Goal: Browse casually

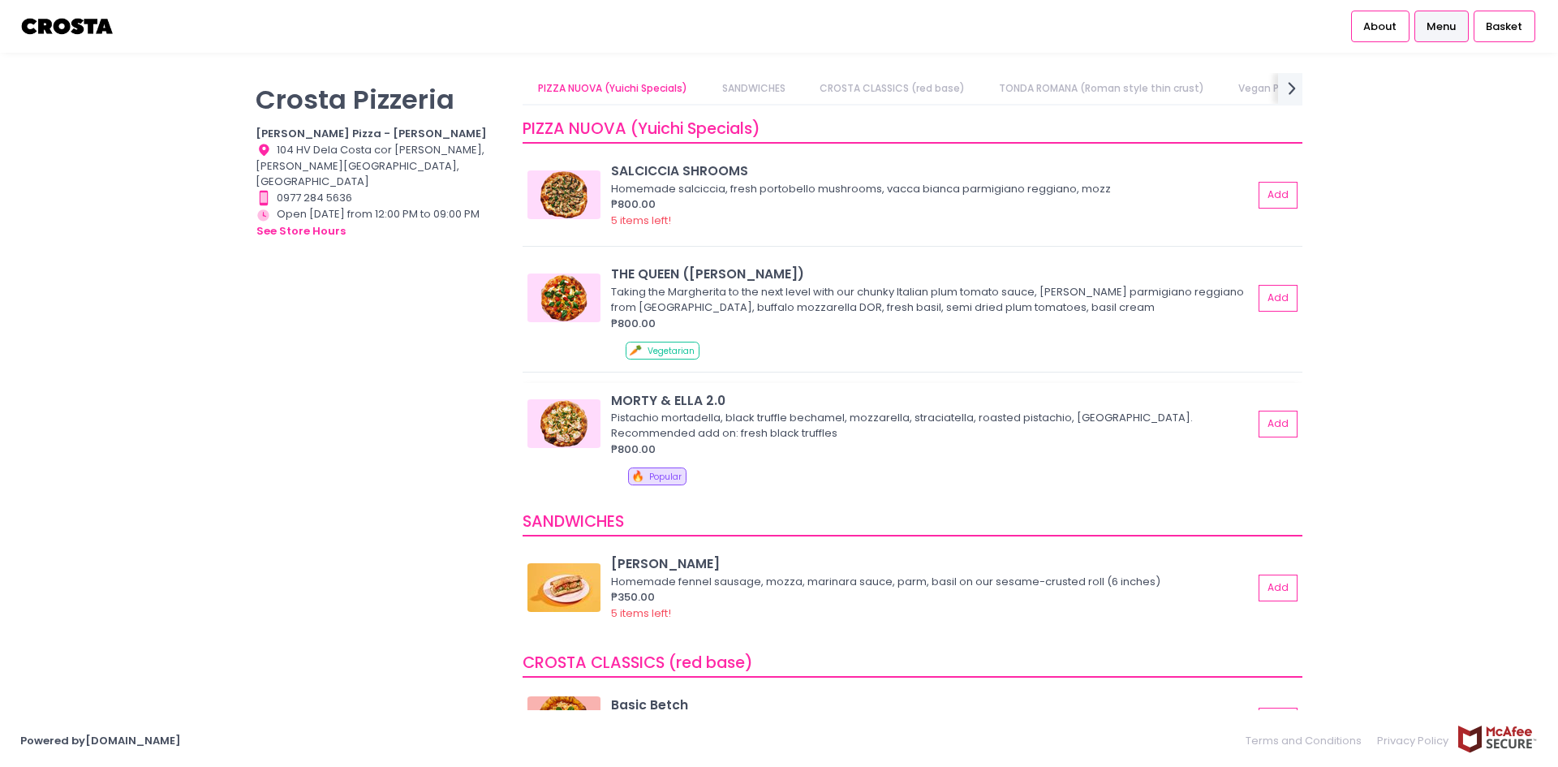
click at [576, 424] on img at bounding box center [563, 423] width 73 height 49
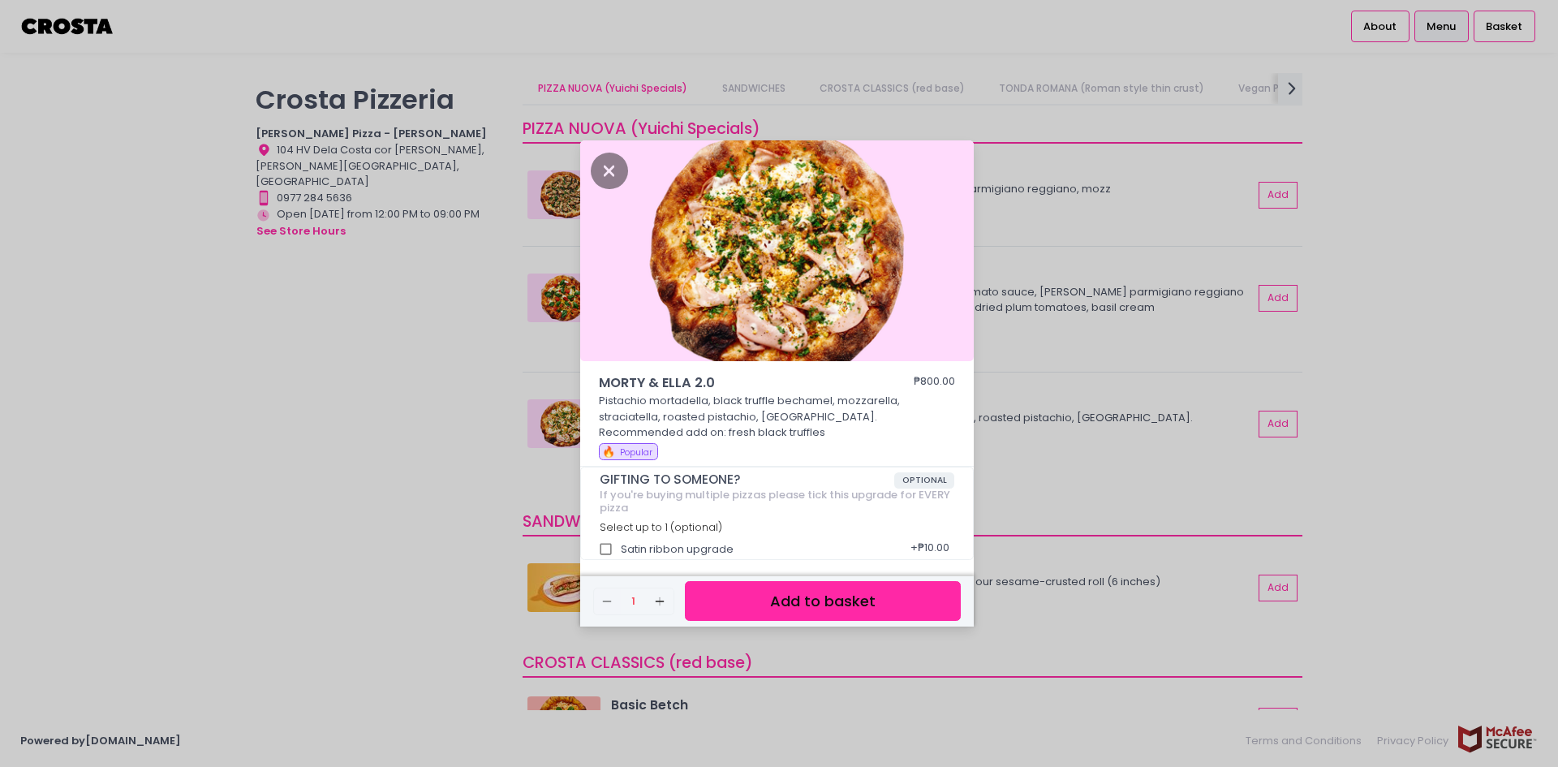
click at [470, 398] on div "MORTY & [PERSON_NAME] 2.0 ₱800.00 Pistachio mortadella, black truffle bechamel,…" at bounding box center [779, 383] width 1558 height 767
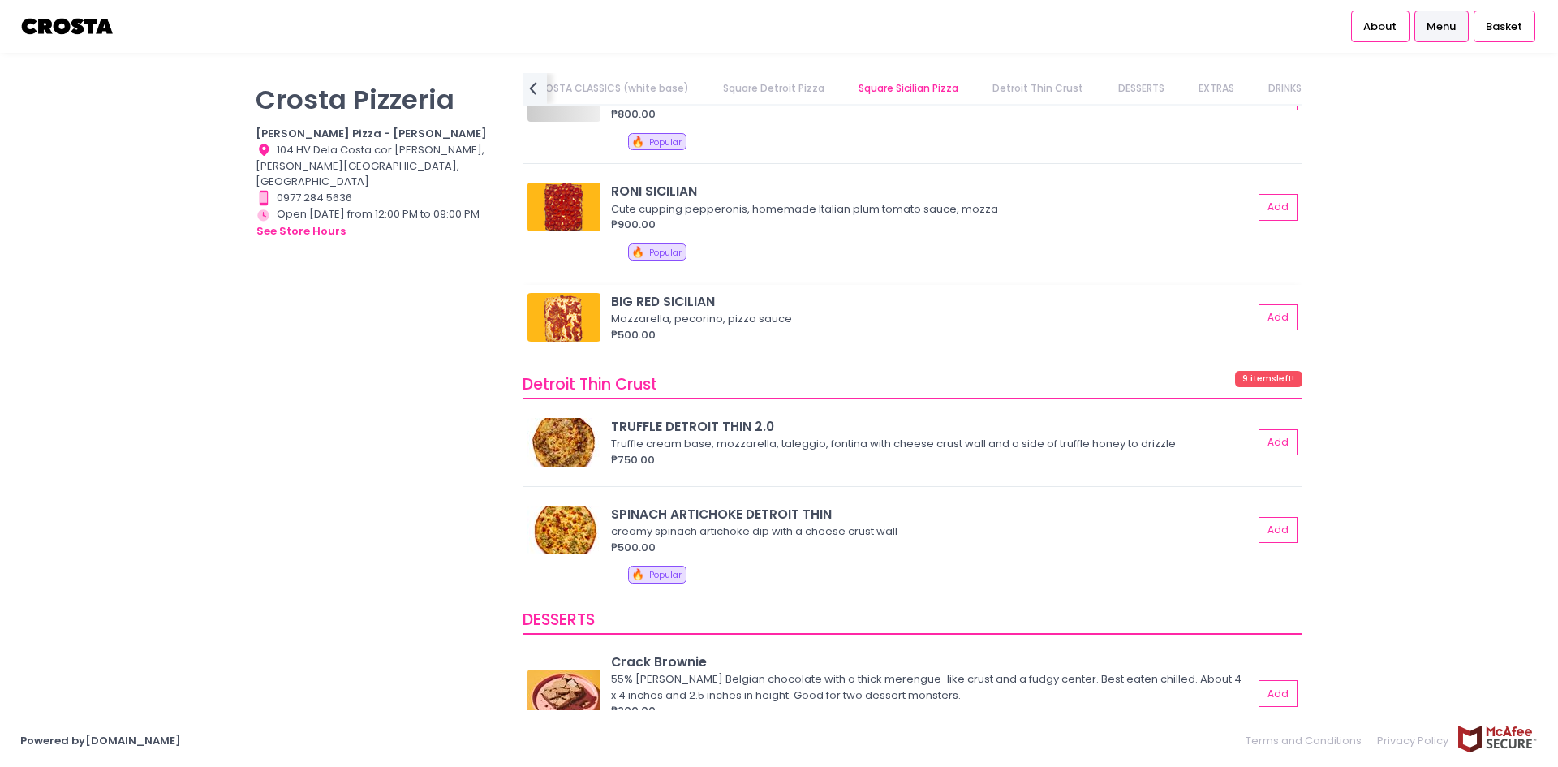
scroll to position [2602, 0]
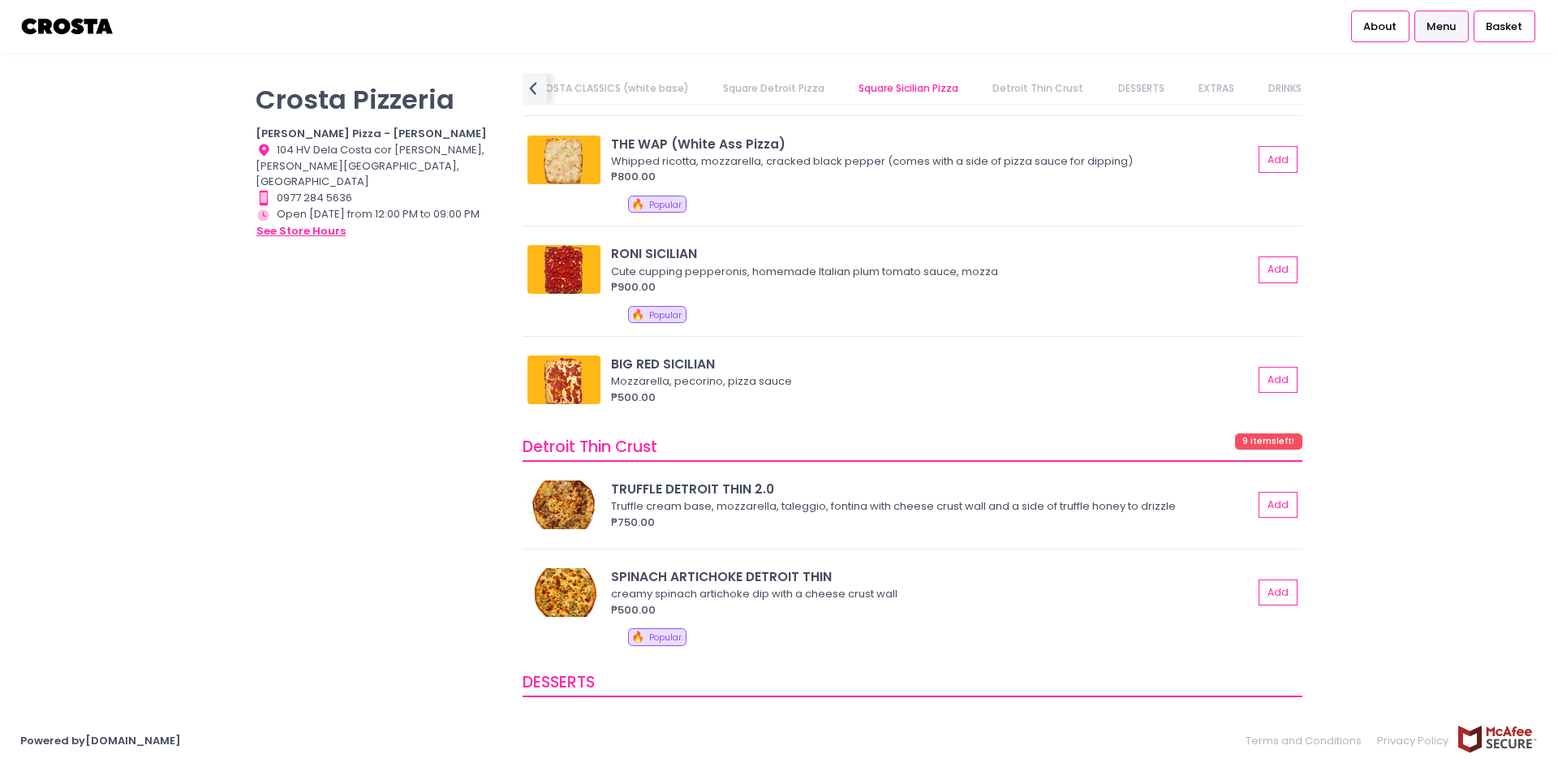
click at [299, 222] on button "see store hours" at bounding box center [301, 231] width 91 height 18
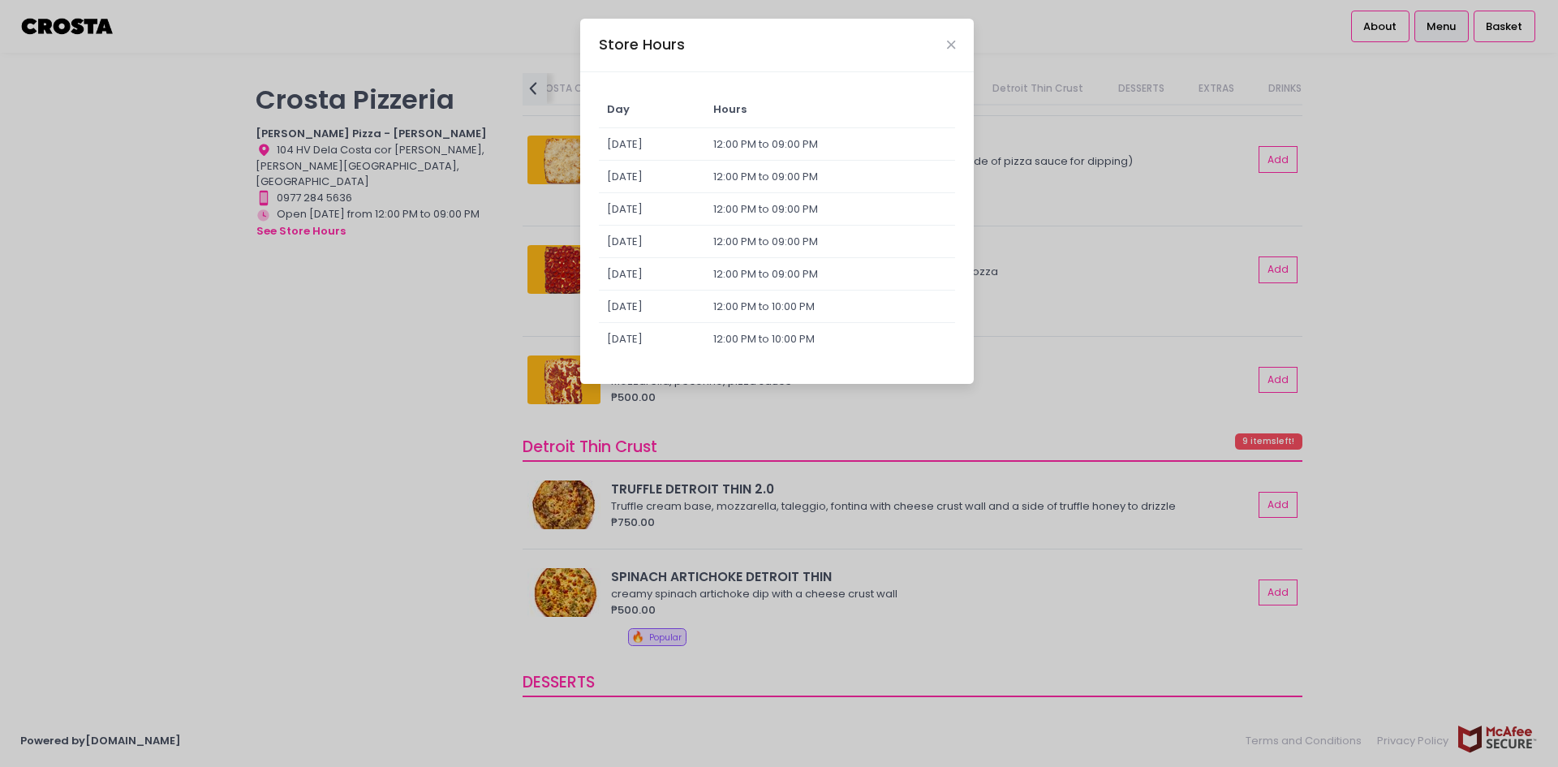
click at [1440, 158] on div "Store Hours Day Hours [DATE] 12:00 PM to 09:00 PM [DATE] 12:00 PM to 09:00 PM […" at bounding box center [779, 383] width 1558 height 767
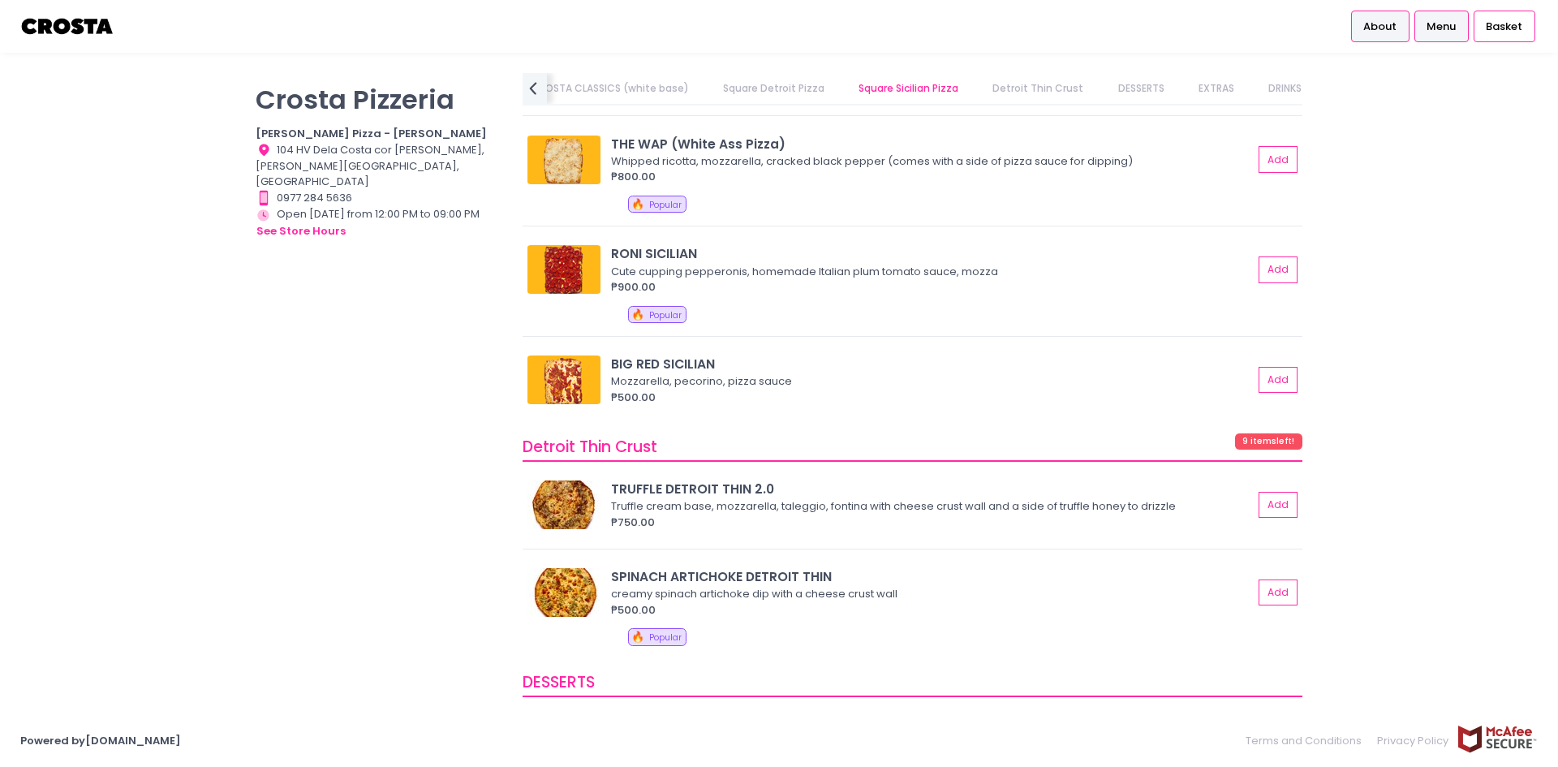
click at [1384, 19] on span "About" at bounding box center [1379, 27] width 33 height 16
